Goal: Task Accomplishment & Management: Manage account settings

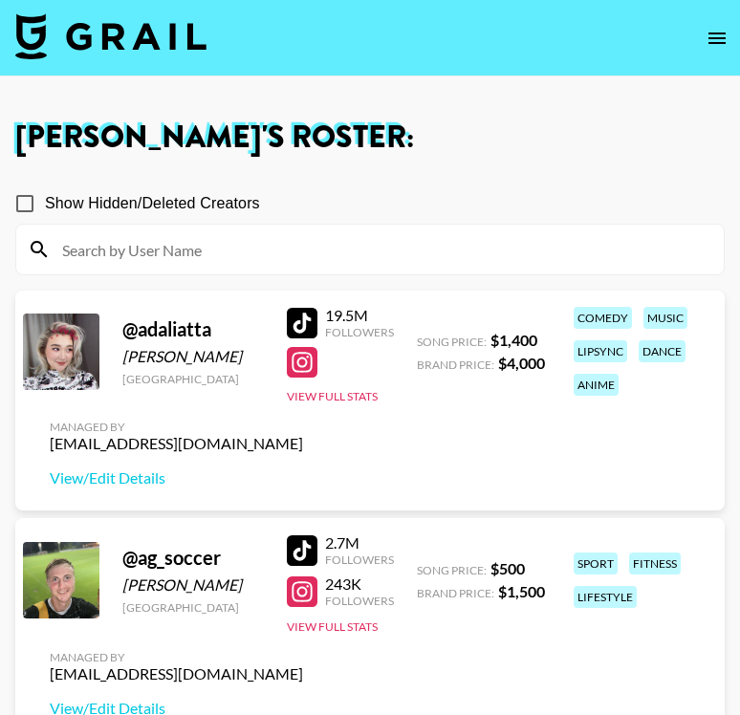
click at [712, 32] on icon "open drawer" at bounding box center [717, 38] width 23 height 23
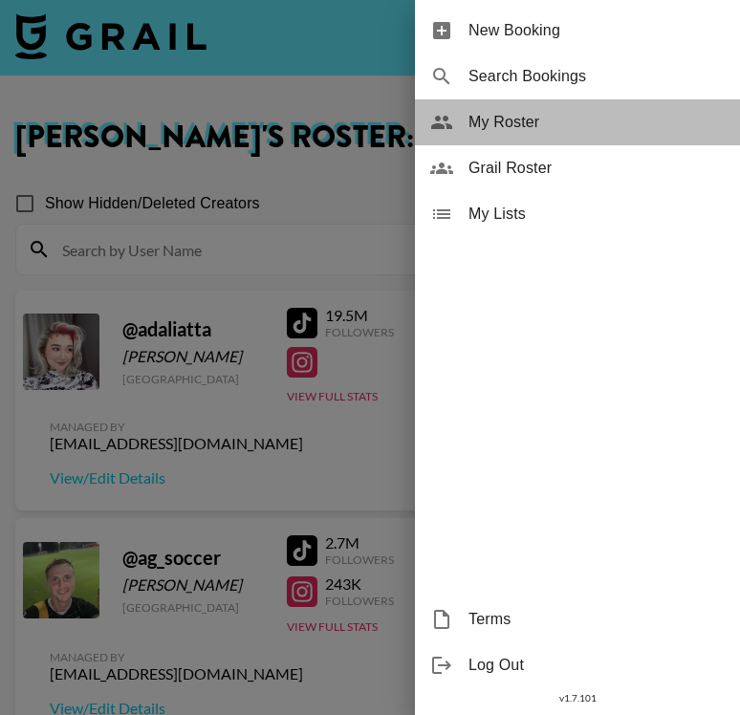
click at [549, 115] on span "My Roster" at bounding box center [596, 122] width 256 height 23
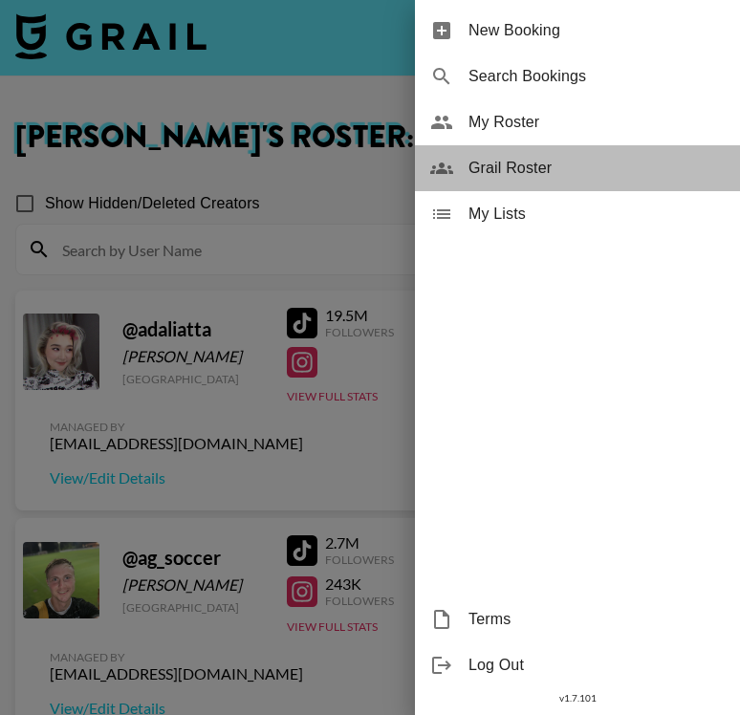
click at [607, 166] on span "Grail Roster" at bounding box center [596, 168] width 256 height 23
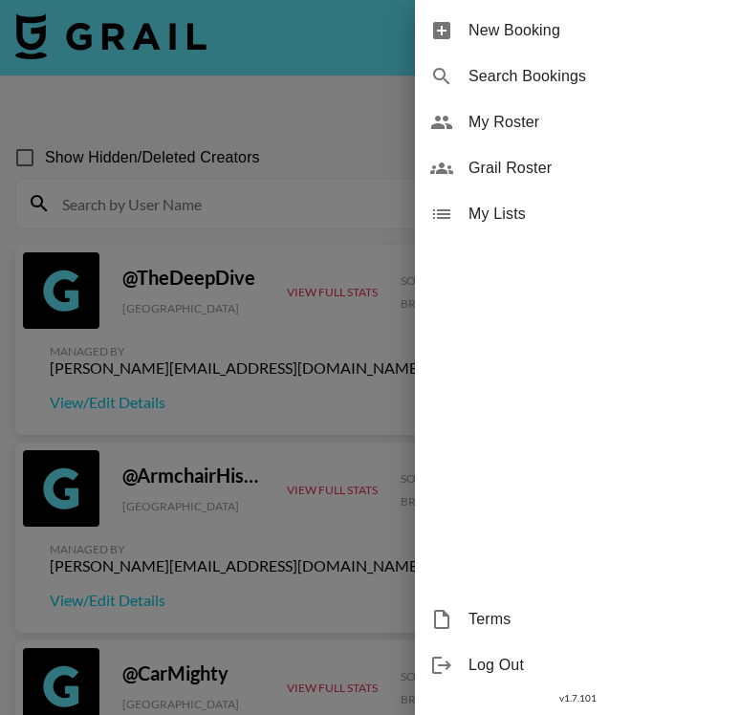
click at [97, 182] on div at bounding box center [370, 357] width 740 height 715
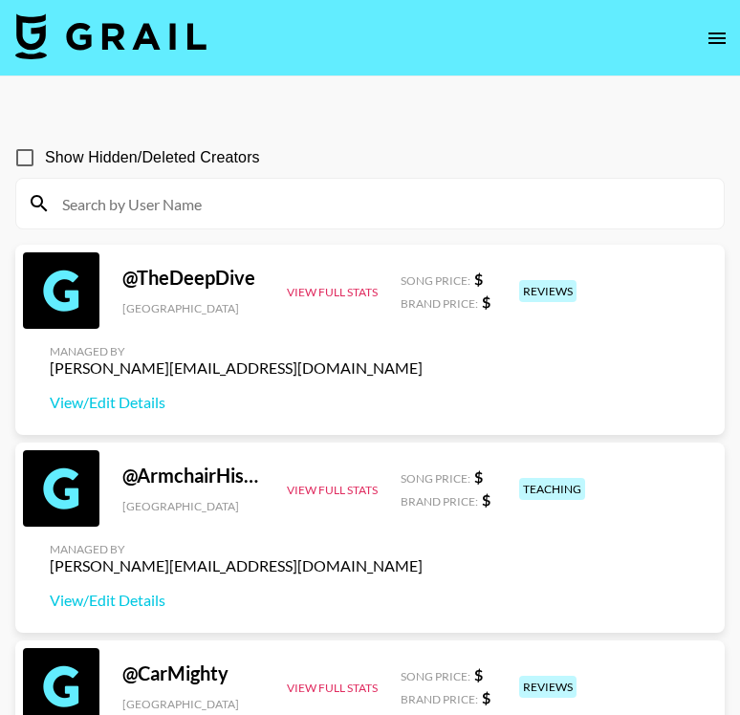
click at [332, 189] on input at bounding box center [382, 203] width 662 height 31
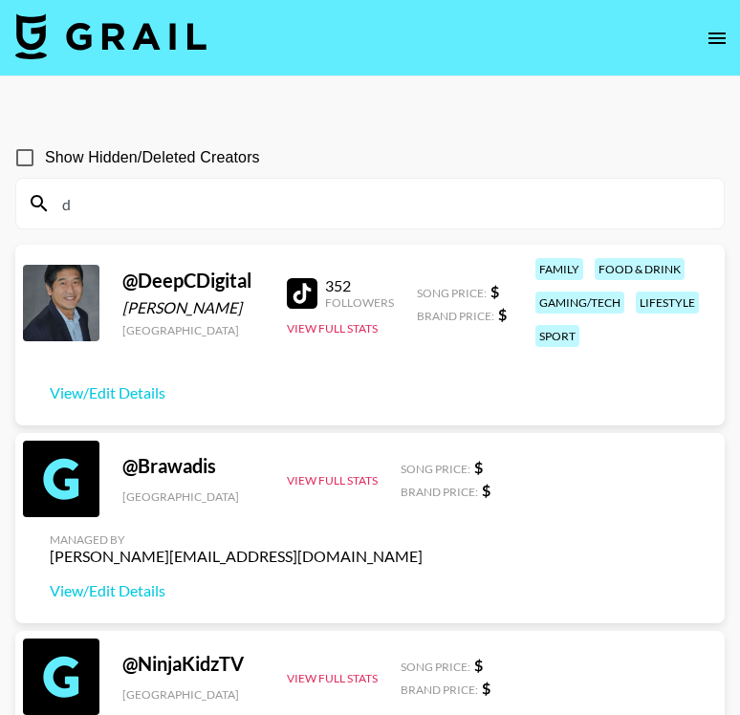
type input "d"
click at [21, 152] on input "Show Hidden/Deleted Creators" at bounding box center [25, 158] width 40 height 40
checkbox input "true"
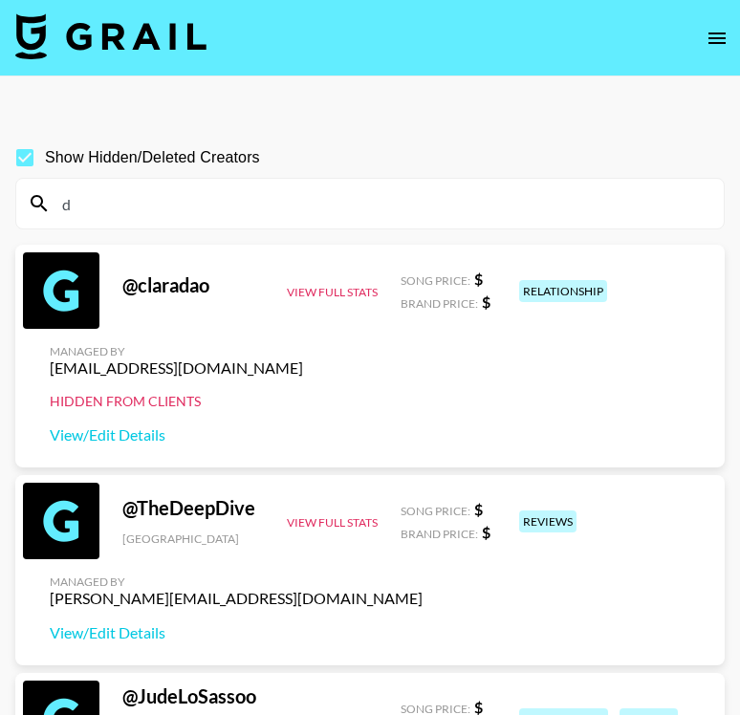
click at [130, 197] on input "d" at bounding box center [382, 203] width 662 height 31
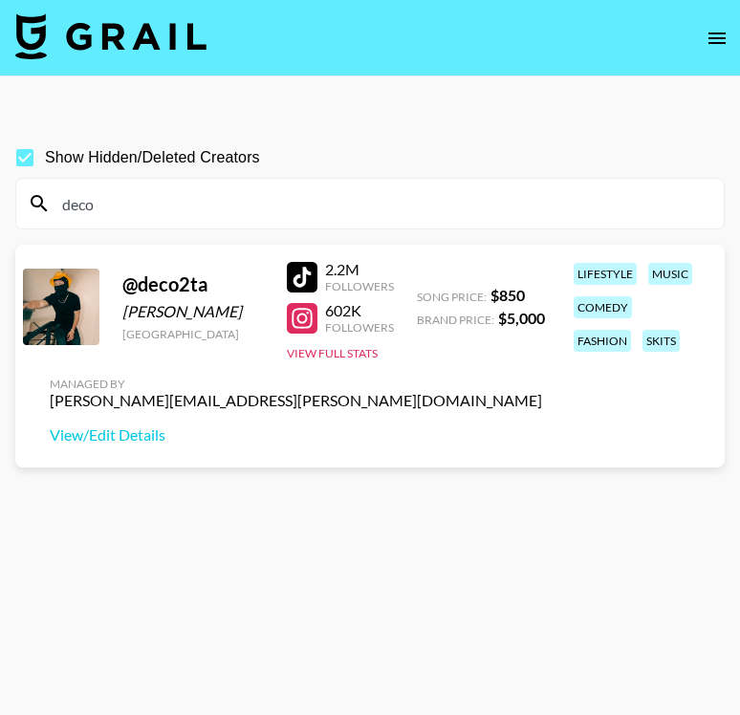
click at [506, 206] on input "deco" at bounding box center [382, 203] width 662 height 31
paste input "_technicallyalex"
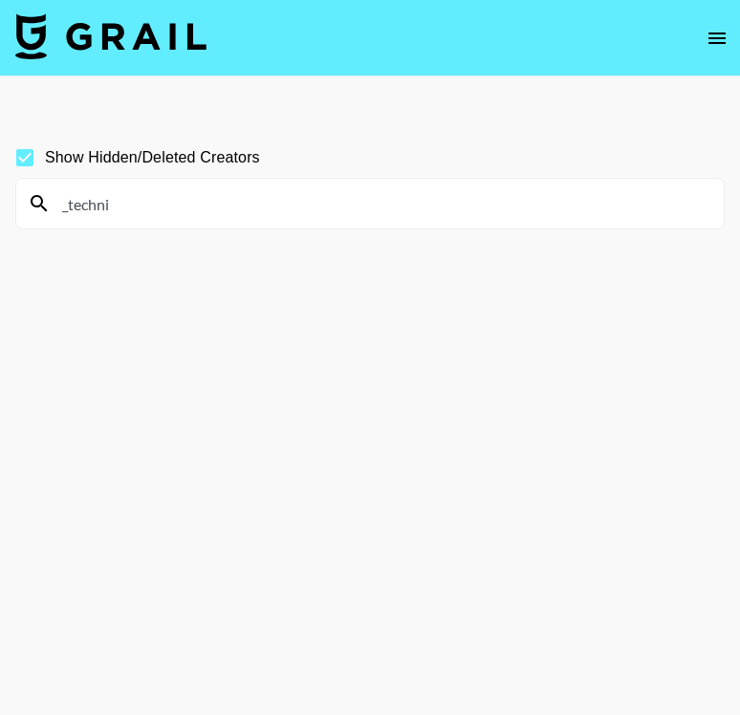
click at [436, 208] on input "_techni" at bounding box center [382, 203] width 662 height 31
paste input "alexeztechtips"
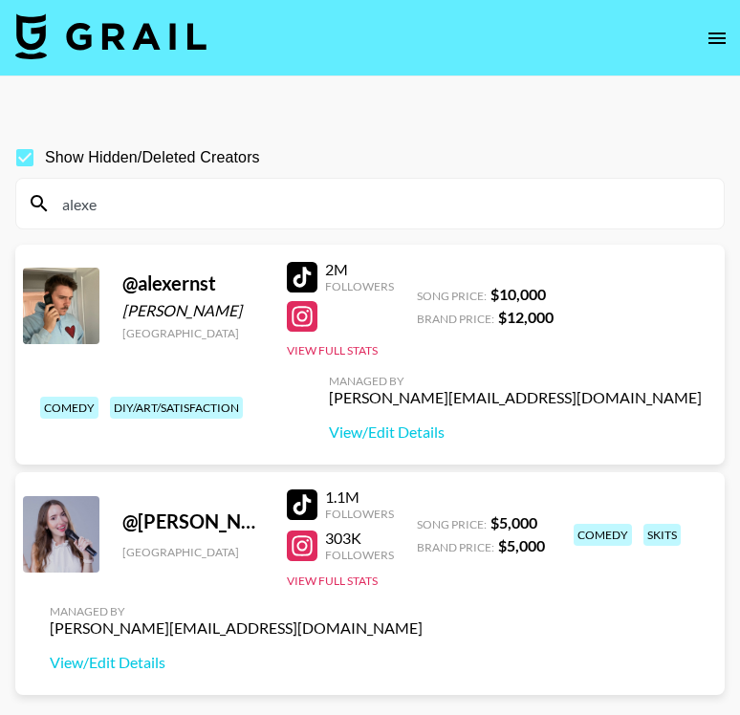
click at [475, 210] on input "alexe" at bounding box center [382, 203] width 662 height 31
paste input "julianalexanderthies"
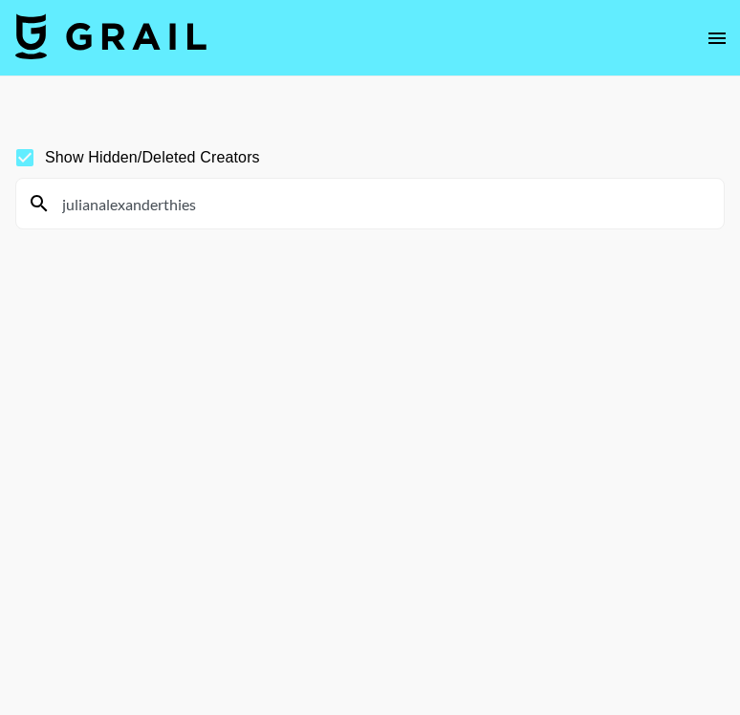
click at [299, 215] on input "julianalexanderthies" at bounding box center [382, 203] width 662 height 31
paste input "piperrockelle"
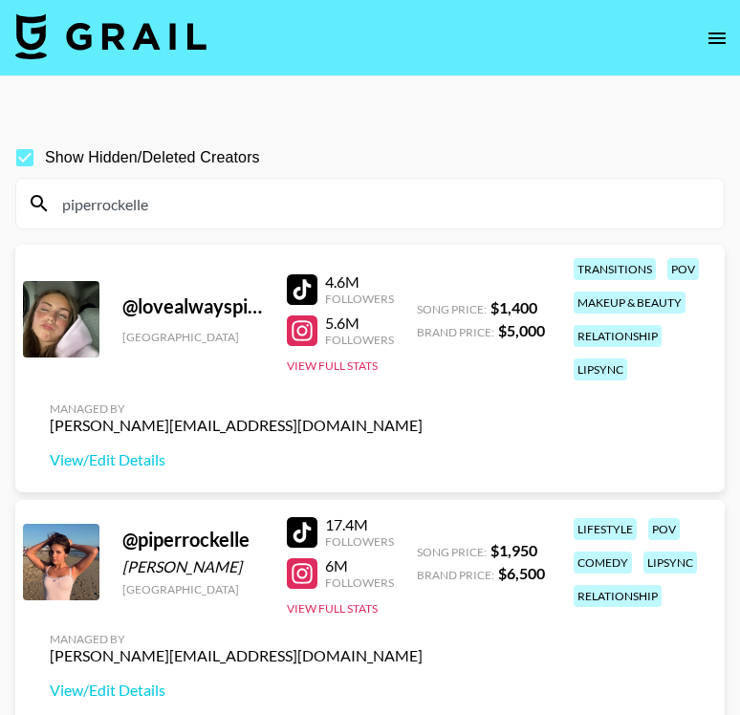
click at [269, 200] on input "piperrockelle" at bounding box center [382, 203] width 662 height 31
paste input "jentzenramirez's profile picture jentzenramirez"
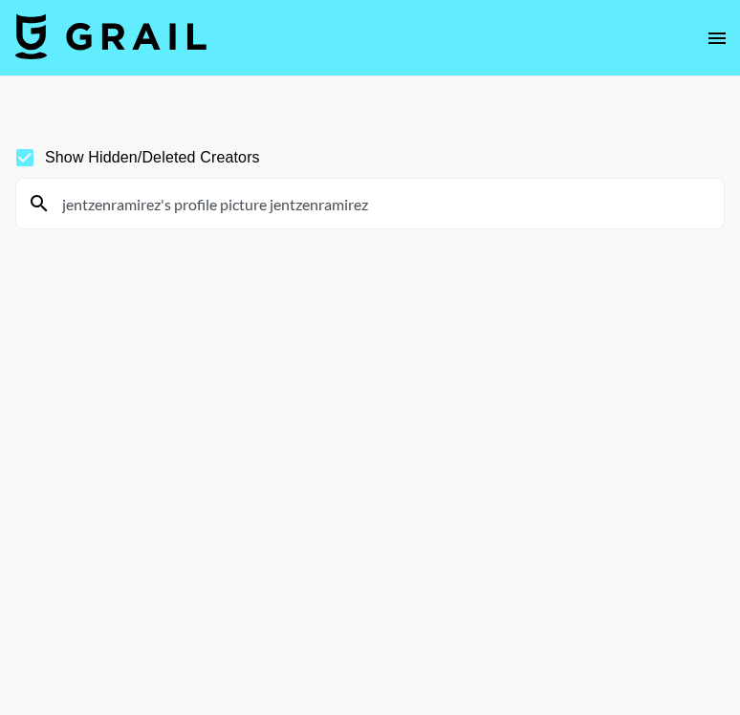
drag, startPoint x: 275, startPoint y: 207, endPoint x: 46, endPoint y: 218, distance: 229.7
click at [46, 218] on div "jentzenramirez's profile picture jentzenramirez" at bounding box center [369, 204] width 707 height 50
click at [193, 198] on input "jentzenramirez's profile picture jentzenramirez" at bounding box center [382, 203] width 662 height 31
drag, startPoint x: 275, startPoint y: 207, endPoint x: 48, endPoint y: 202, distance: 227.6
click at [48, 202] on div "jentzenramirez's profile picture jentzenramirez" at bounding box center [369, 204] width 707 height 50
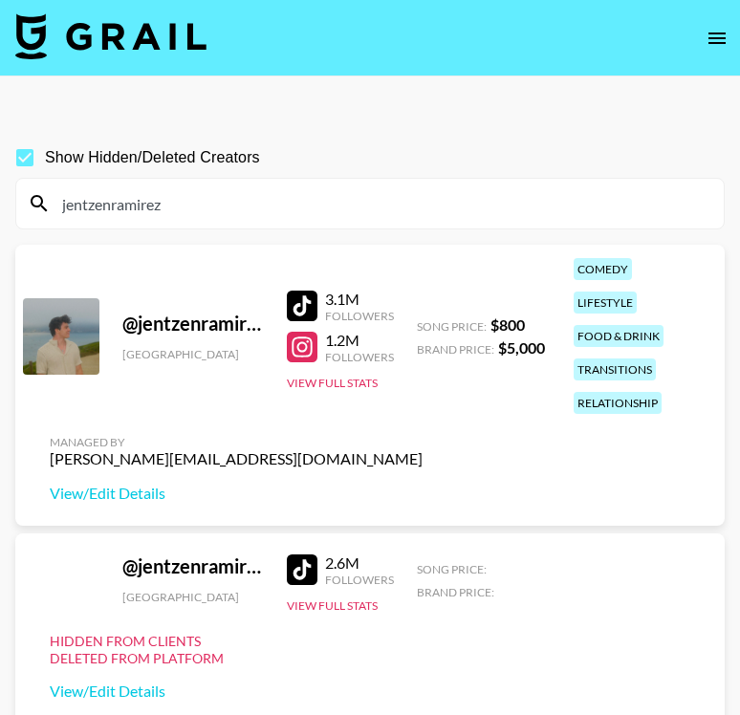
type input "jentzenramirez"
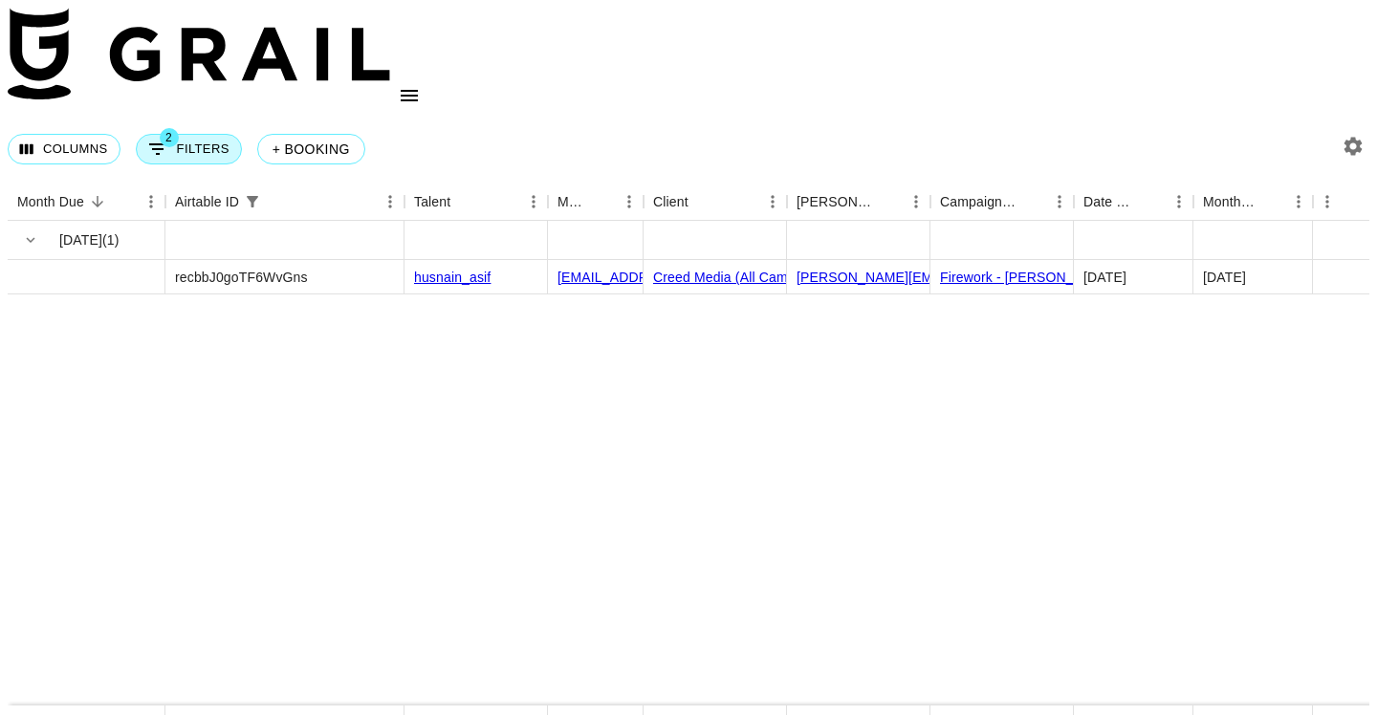
click at [179, 128] on span "2" at bounding box center [169, 137] width 19 height 19
select select "status"
select select "isNotAnyOf"
select select "airtableId"
select select "talentName"
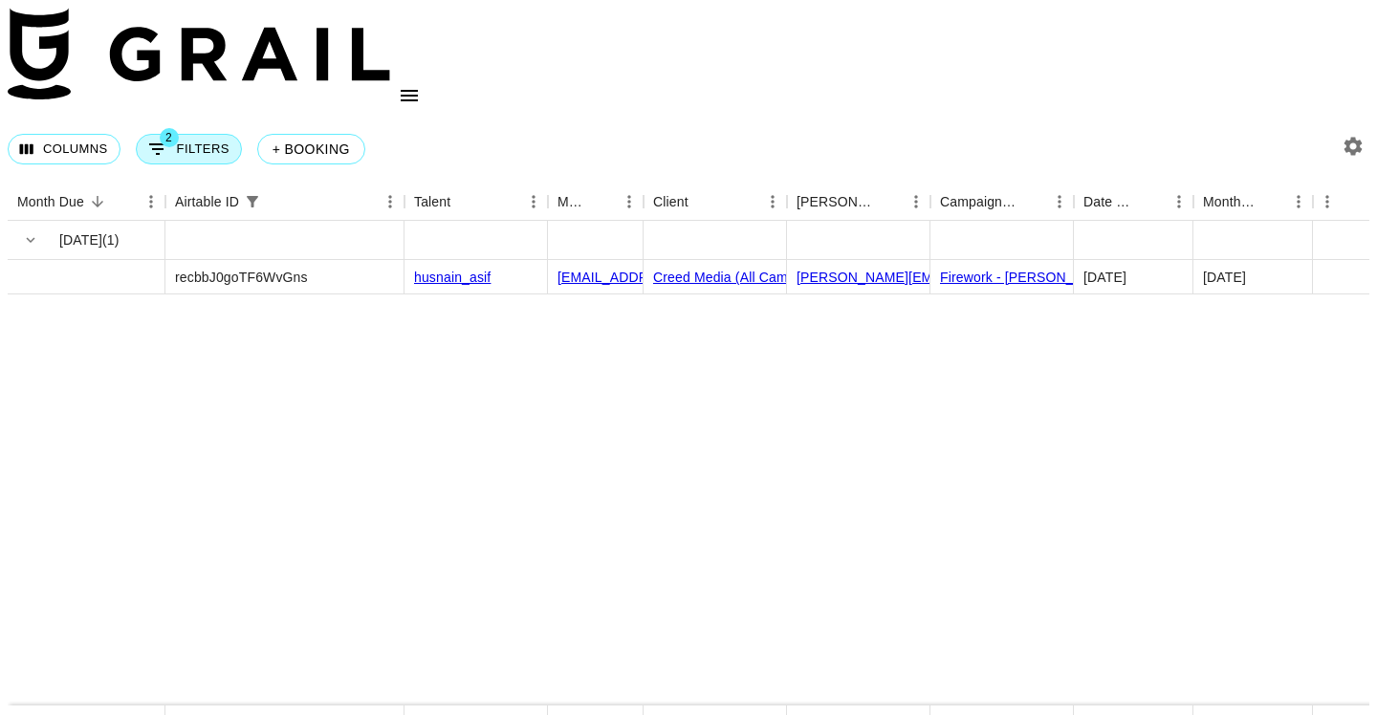
select select "campaign"
select select "status"
select select "purchaseOrder"
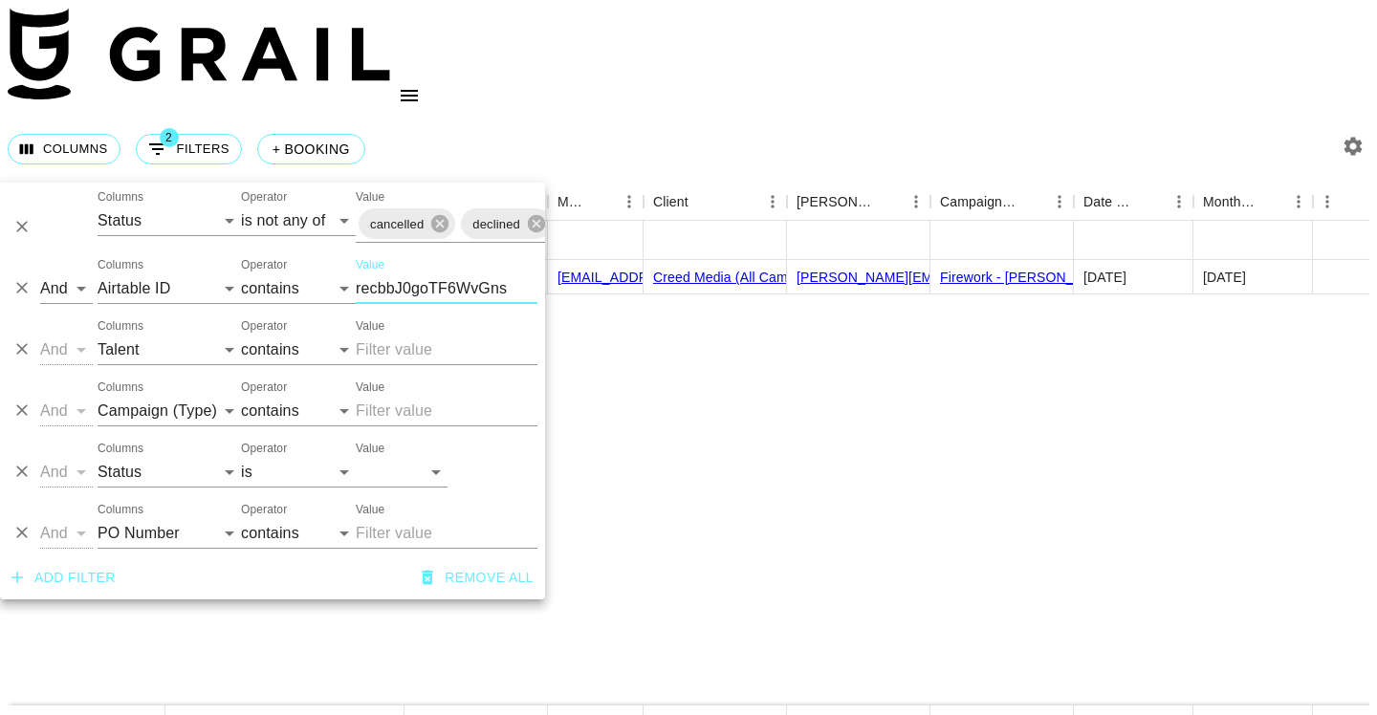
click at [427, 294] on input "recbbJ0goTF6WvGns" at bounding box center [447, 288] width 182 height 31
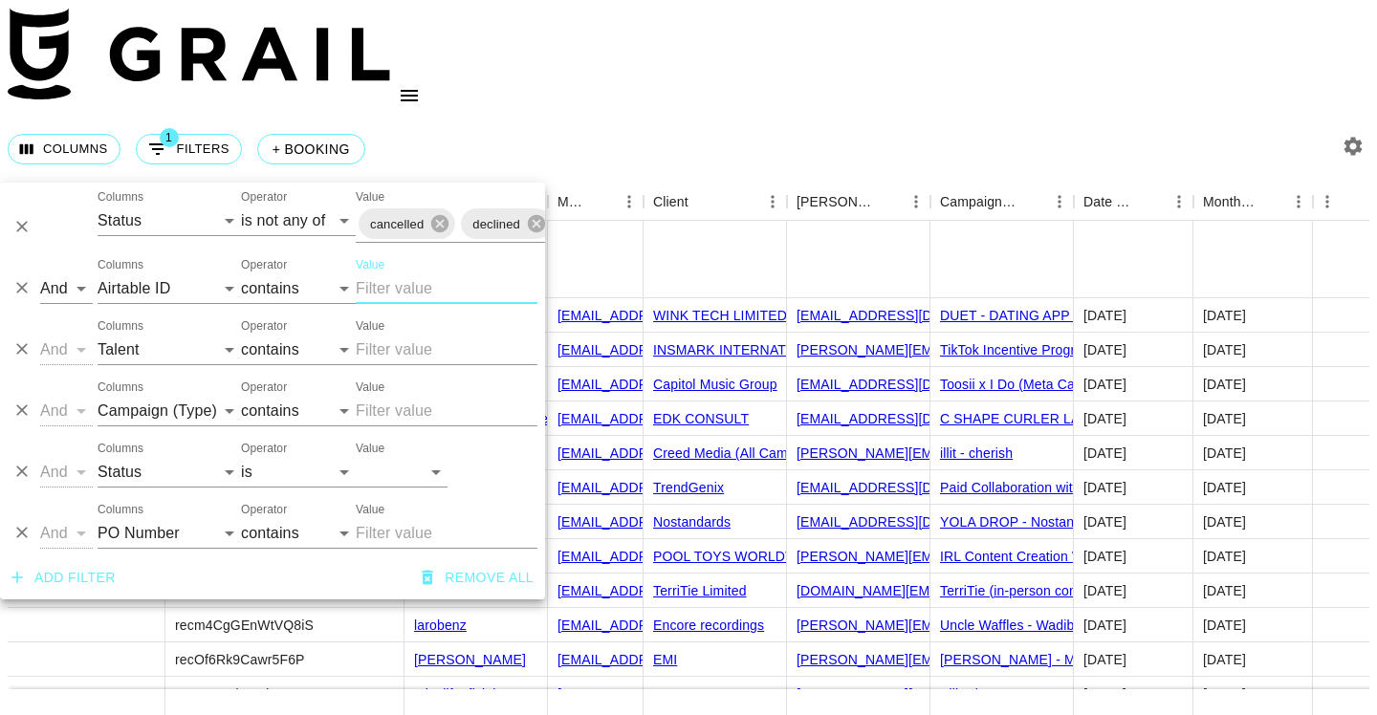
click at [421, 352] on input "Value" at bounding box center [447, 350] width 182 height 31
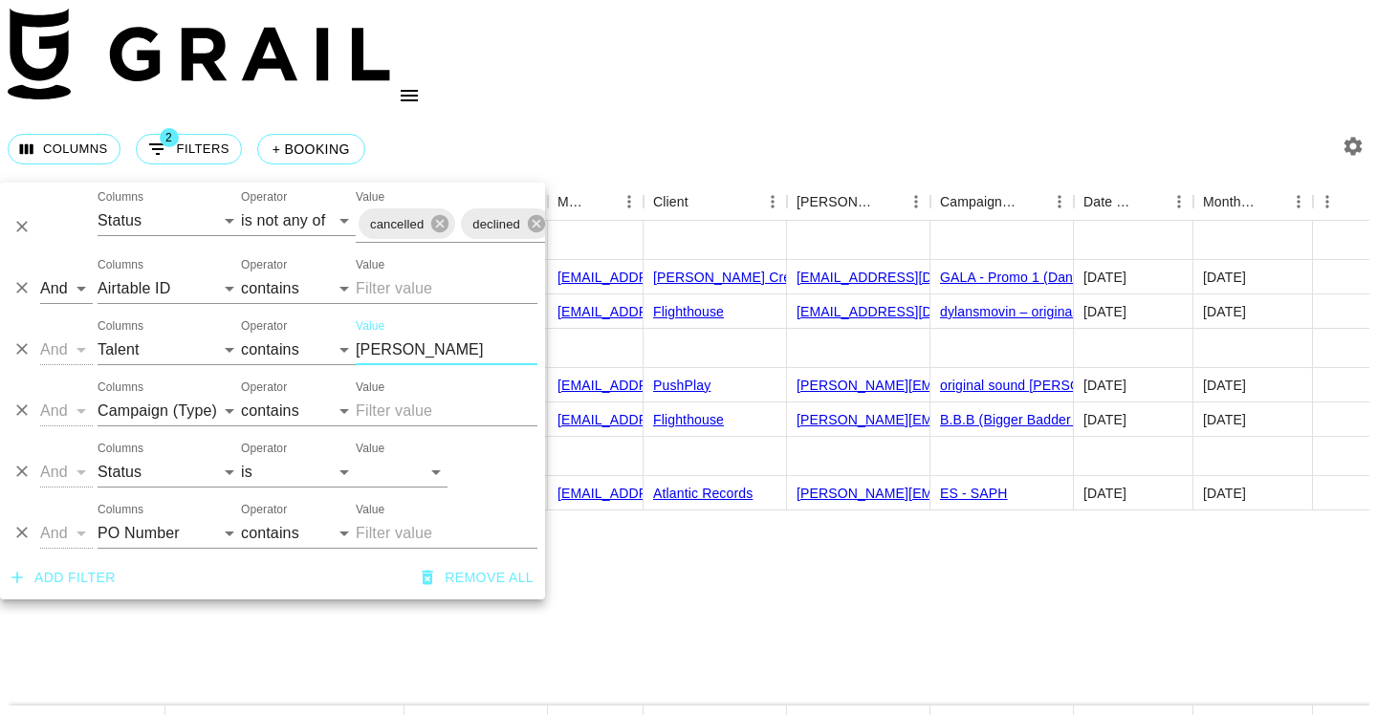
type input "[PERSON_NAME]"
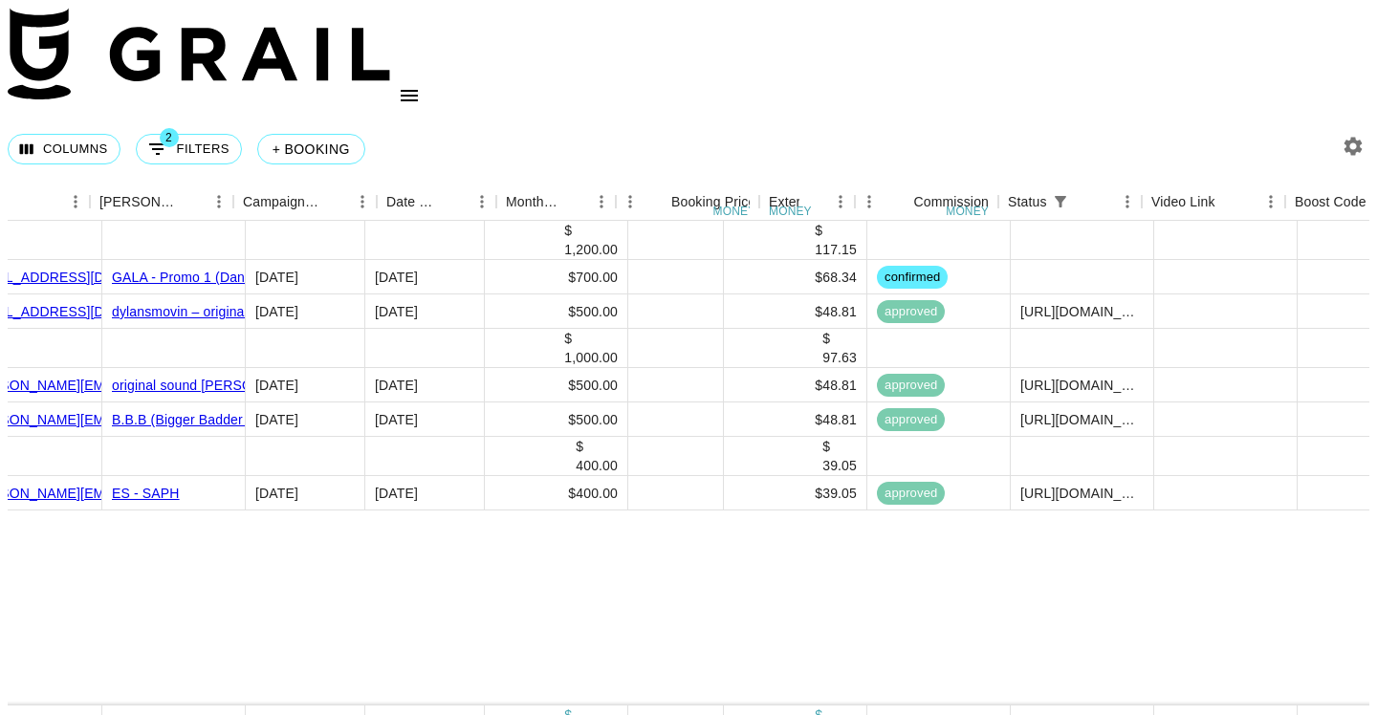
scroll to position [0, 955]
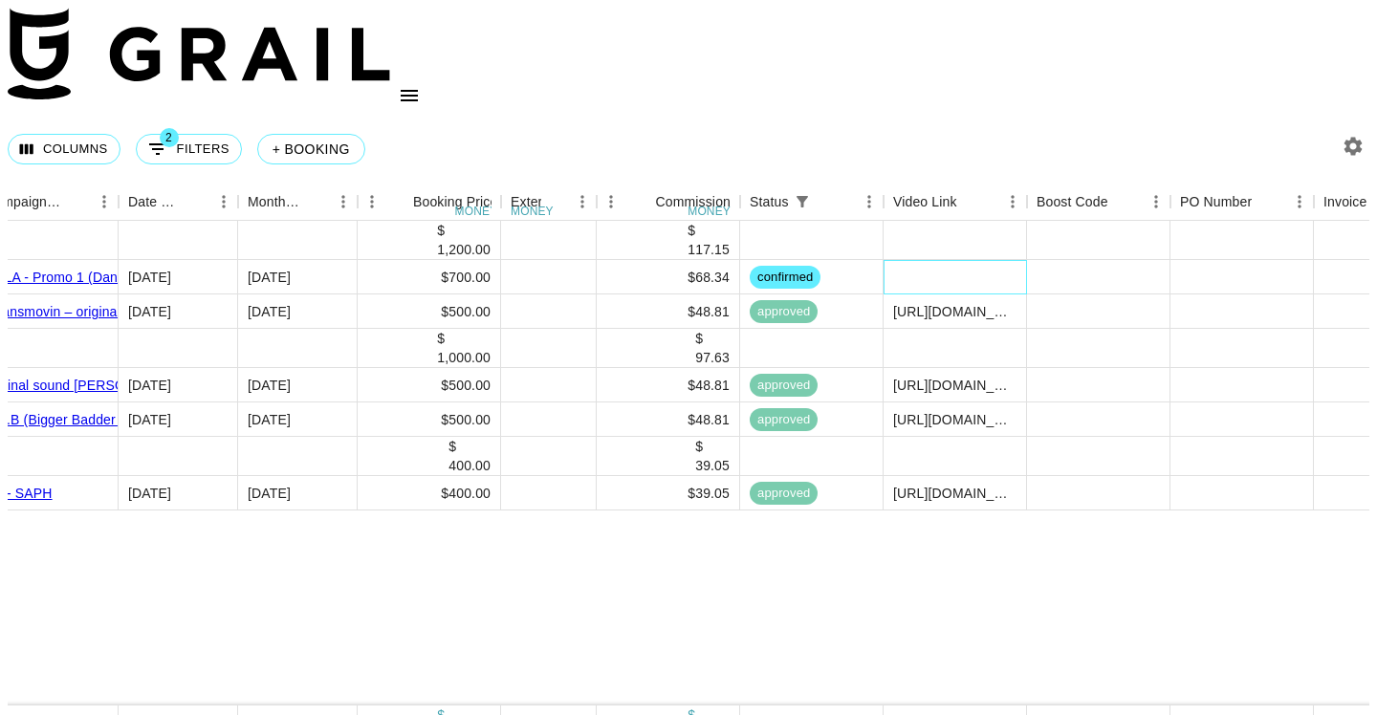
click at [933, 260] on div at bounding box center [954, 277] width 143 height 34
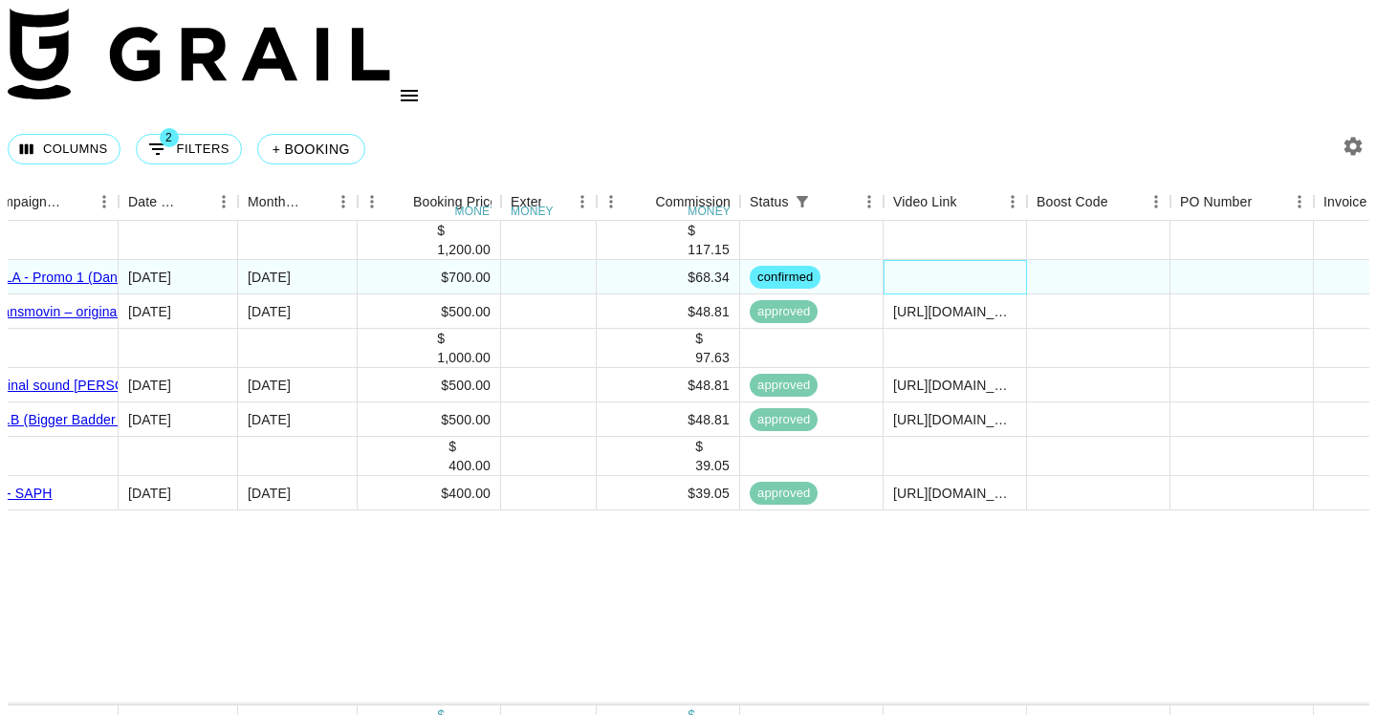
click at [933, 260] on div at bounding box center [954, 277] width 143 height 34
type input "[URL][DOMAIN_NAME]"
click at [1013, 115] on div "Columns 2 Filters + Booking" at bounding box center [688, 149] width 1361 height 69
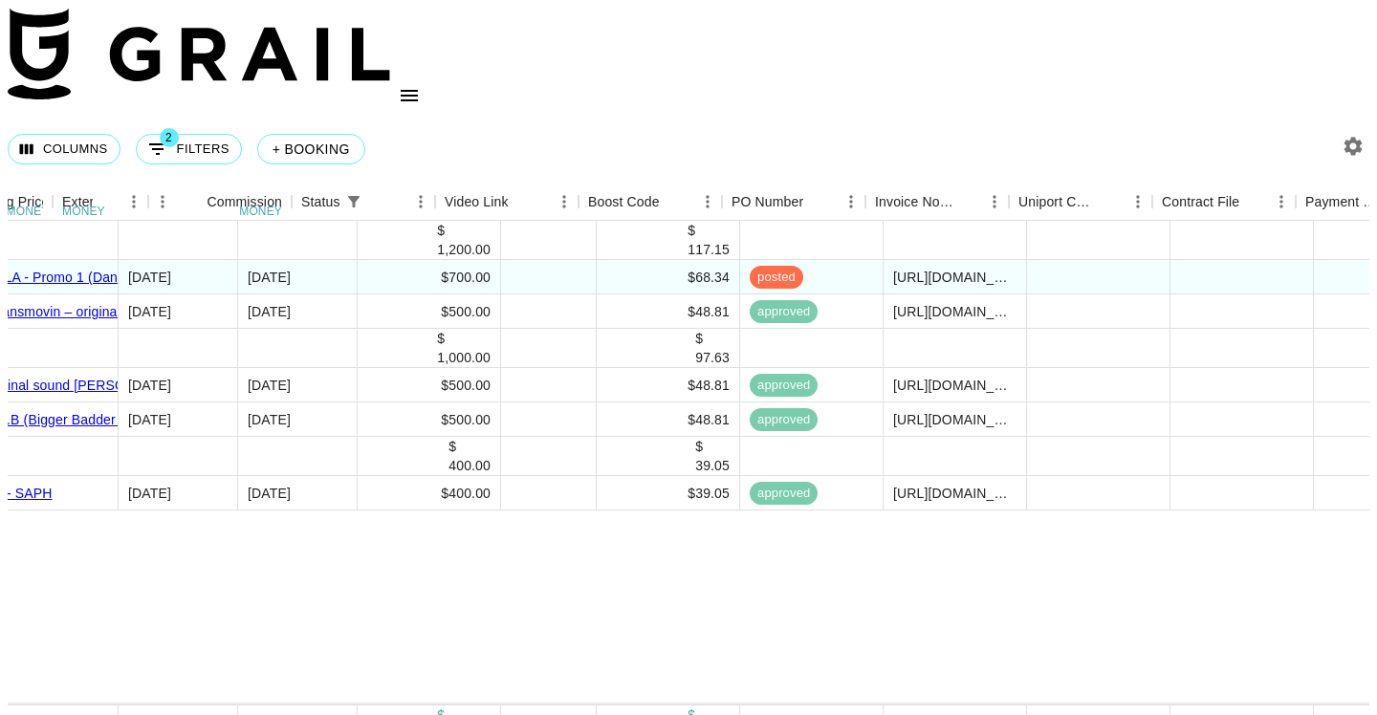
scroll to position [0, 1821]
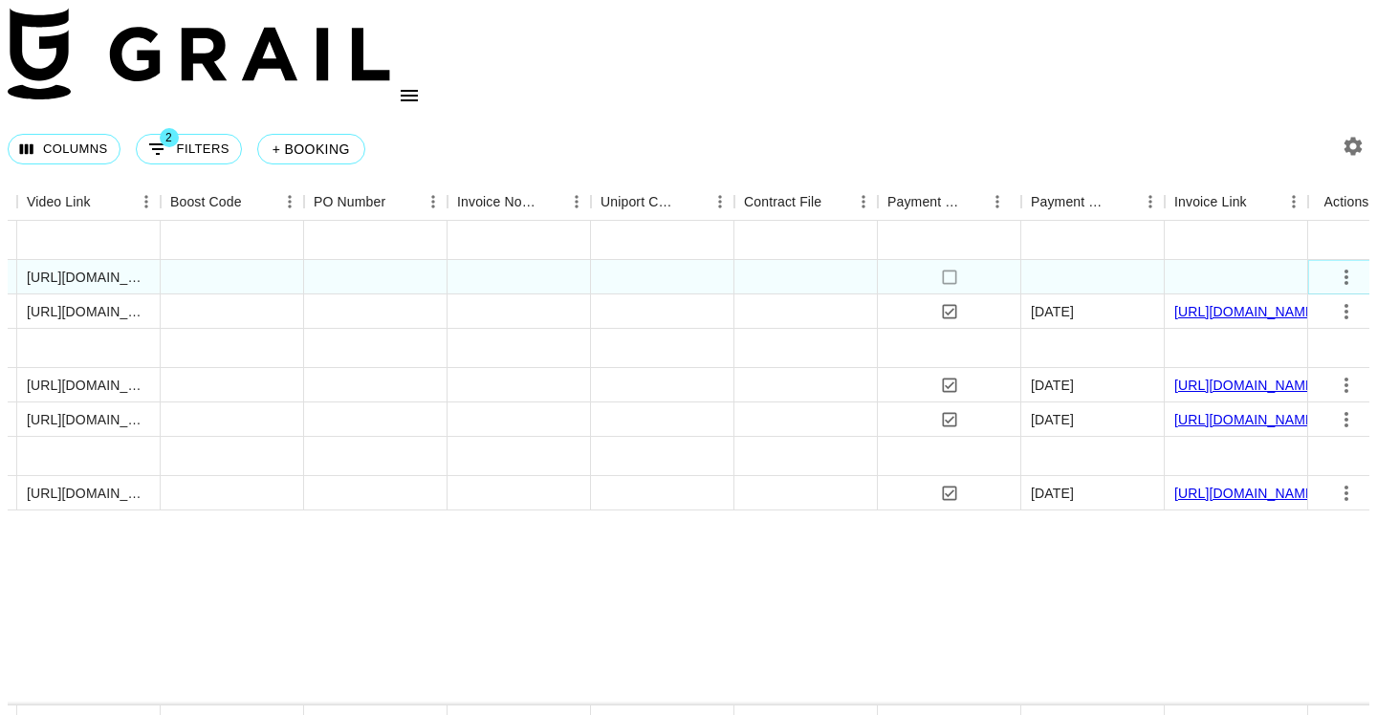
click at [1055, 266] on icon "select merge strategy" at bounding box center [1346, 277] width 23 height 23
click at [1055, 411] on div "Approve" at bounding box center [1297, 406] width 58 height 23
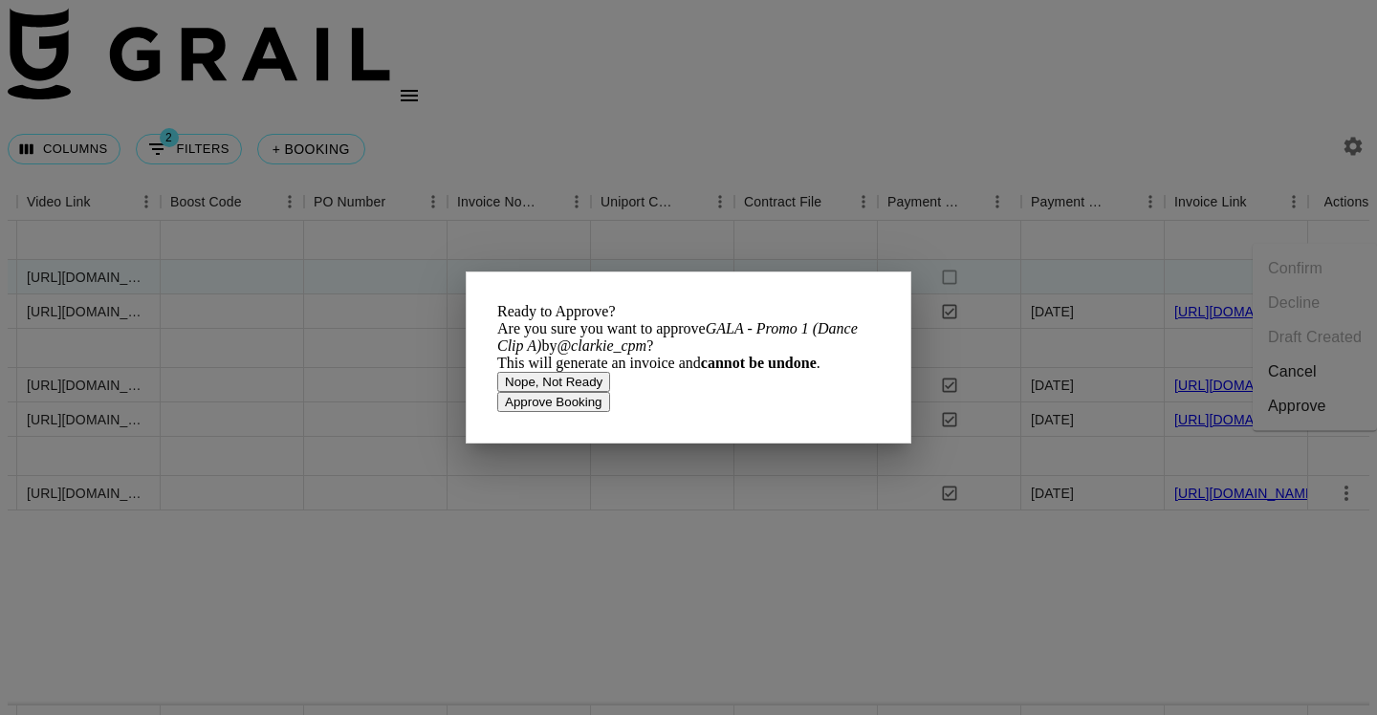
click at [610, 412] on button "Approve Booking" at bounding box center [553, 402] width 113 height 20
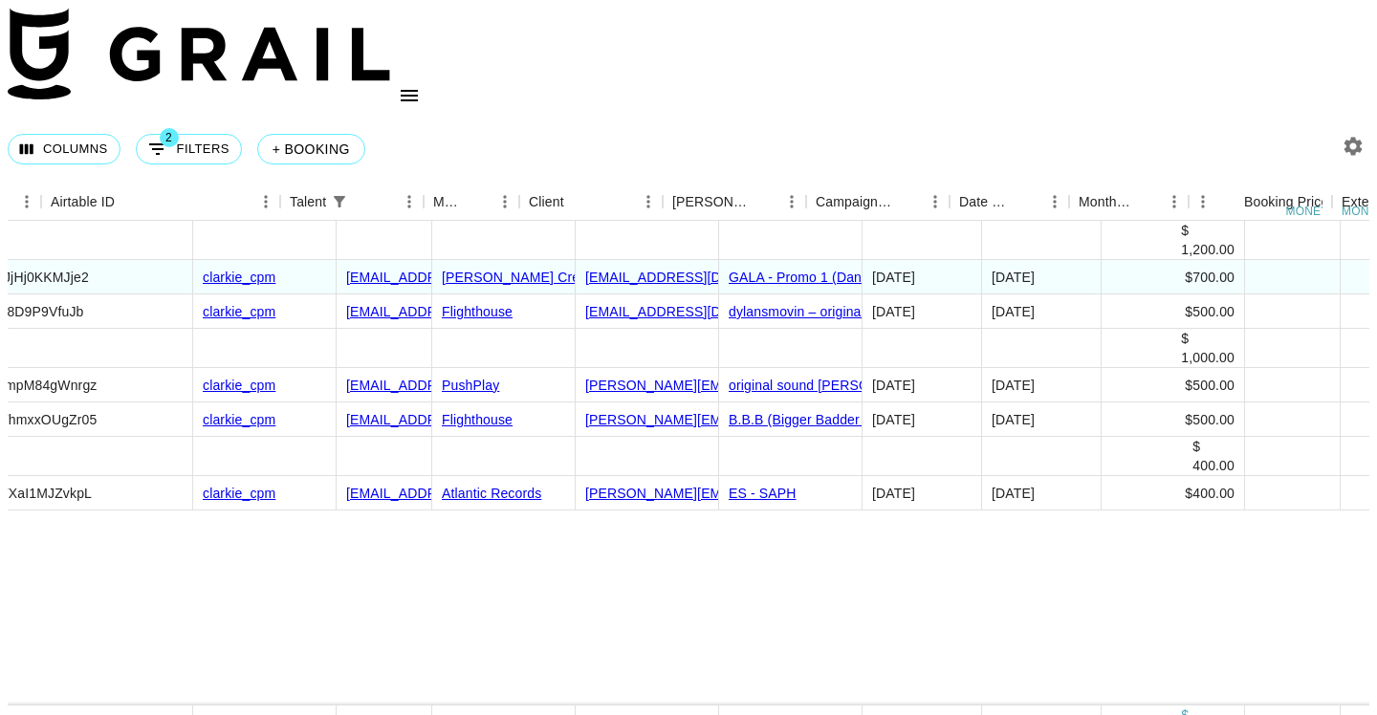
scroll to position [0, 104]
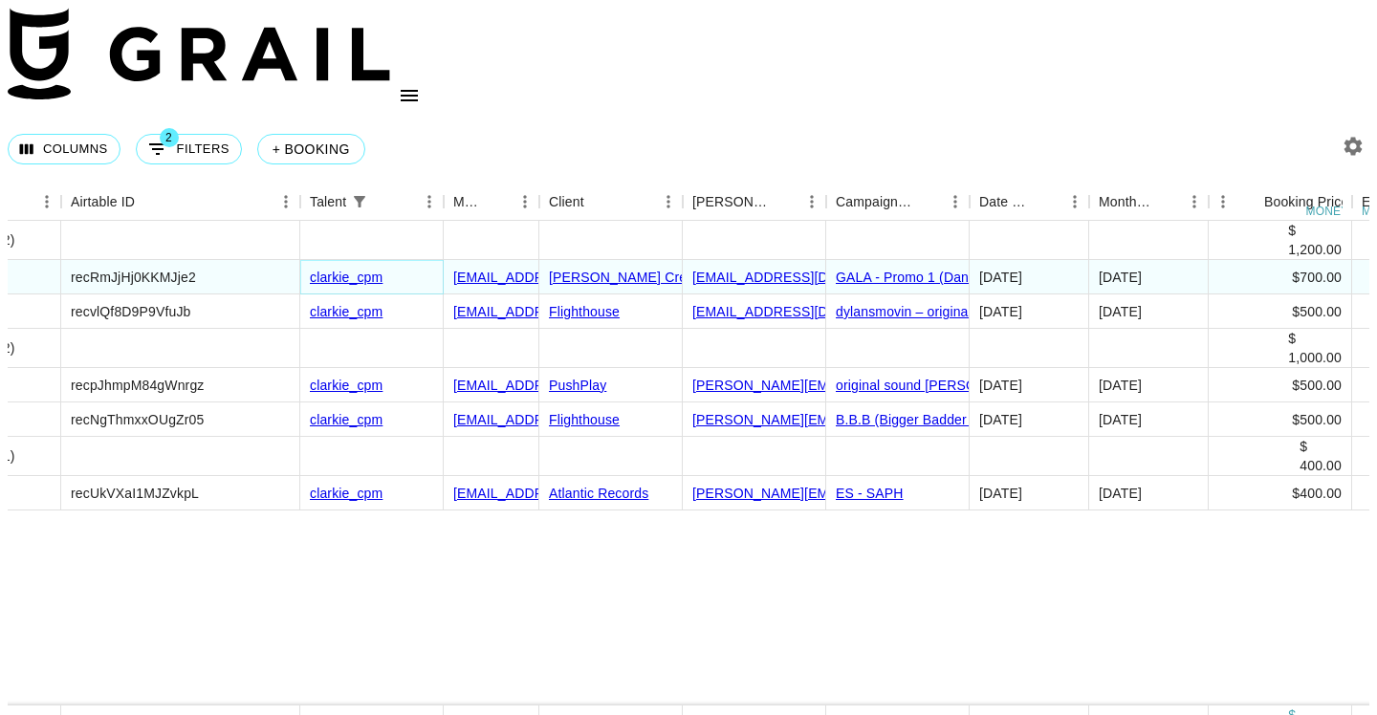
click at [360, 270] on link "clarkie_cpm" at bounding box center [346, 277] width 73 height 15
copy link "clarkie_cpm"
click at [168, 268] on div "recRmJjHj0KKMJje2" at bounding box center [133, 277] width 125 height 19
copy div "recRmJjHj0KKMJje2"
